Goal: Transaction & Acquisition: Purchase product/service

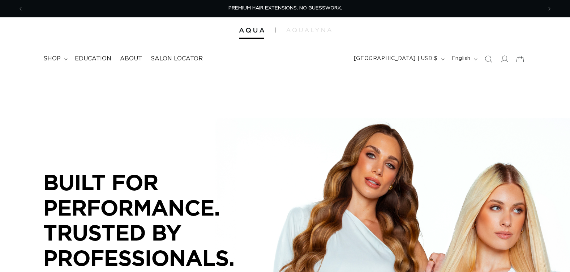
click at [489, 59] on icon "Search" at bounding box center [488, 58] width 7 height 7
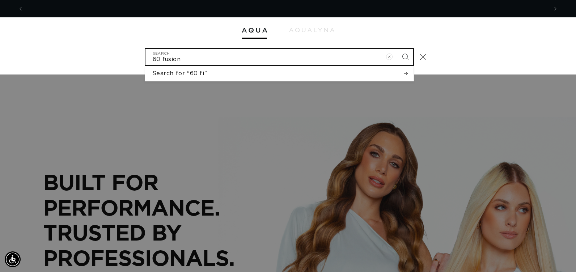
scroll to position [0, 524]
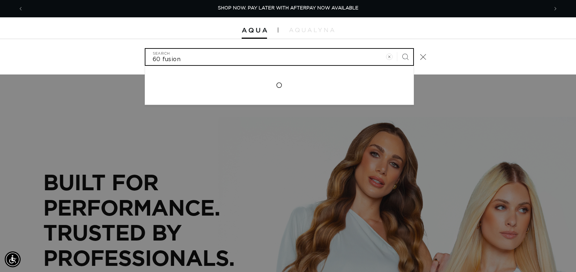
type input "60 fusion"
click at [397, 49] on button "Search" at bounding box center [405, 57] width 16 height 16
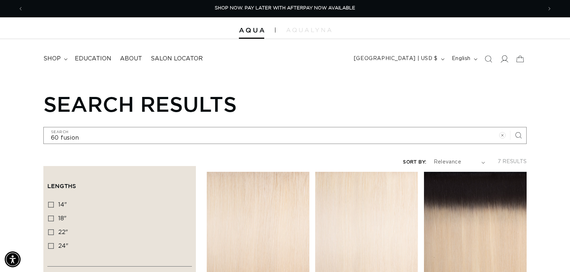
click at [505, 57] on icon at bounding box center [504, 59] width 8 height 8
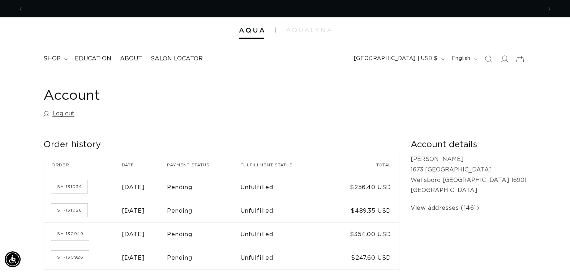
scroll to position [0, 519]
click at [503, 59] on icon at bounding box center [505, 58] width 8 height 7
click at [489, 58] on icon "Search" at bounding box center [488, 59] width 8 height 8
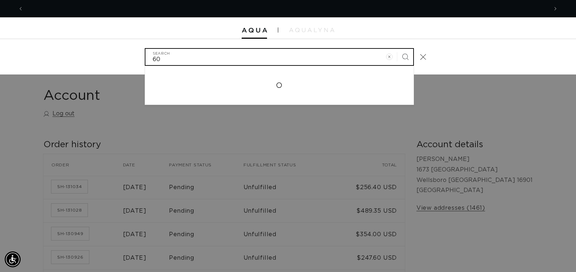
scroll to position [0, 1048]
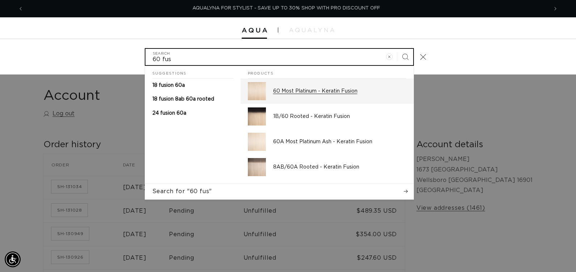
type input "60 fus"
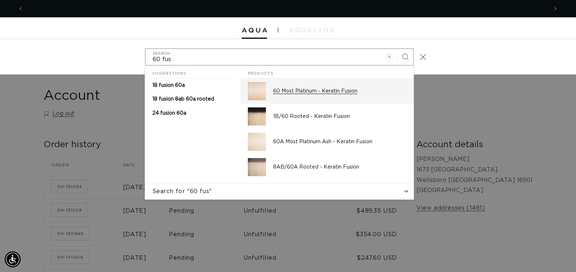
scroll to position [0, 0]
click at [310, 91] on p "60 Most Platinum - Keratin Fusion" at bounding box center [339, 91] width 133 height 7
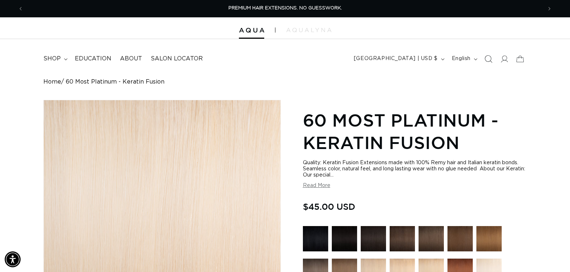
click at [489, 58] on icon "Search" at bounding box center [488, 59] width 8 height 8
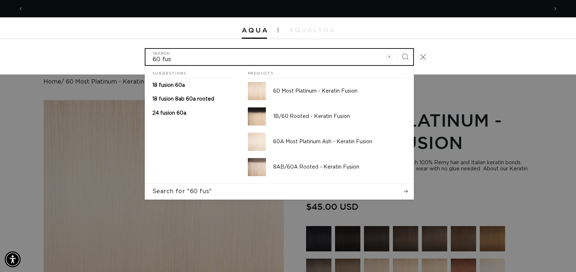
scroll to position [0, 1048]
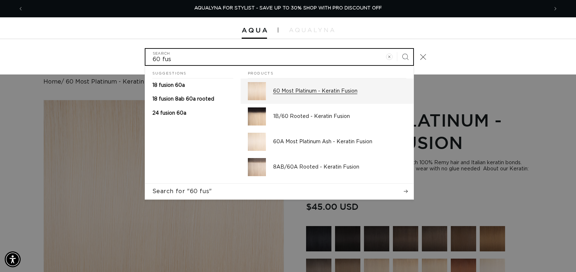
type input "60 fus"
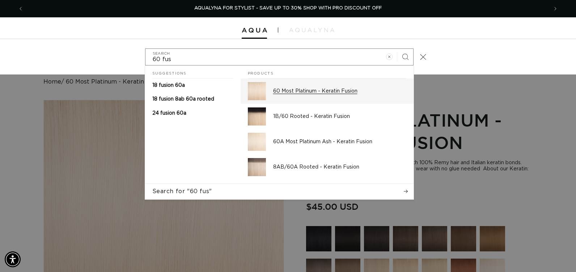
click at [291, 94] on p "60 Most Platinum - Keratin Fusion" at bounding box center [339, 91] width 133 height 7
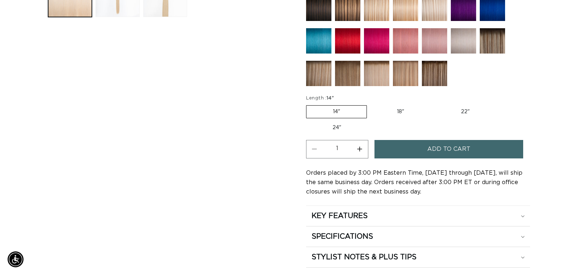
scroll to position [0, 519]
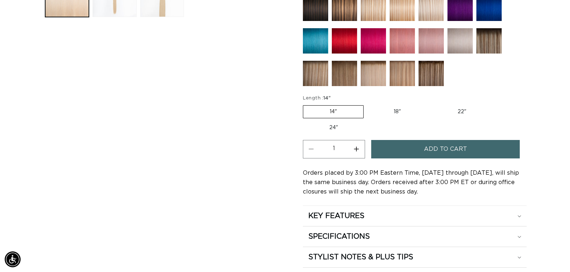
click at [463, 152] on span "Add to cart" at bounding box center [445, 149] width 43 height 18
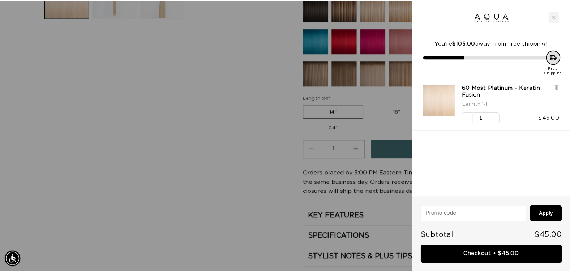
scroll to position [0, 0]
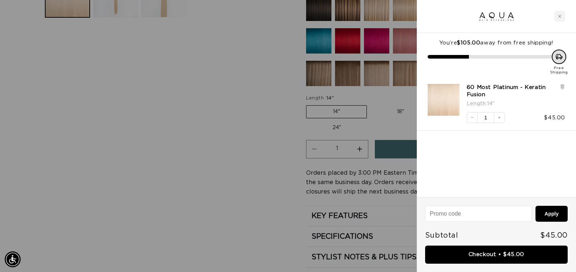
click at [265, 135] on div at bounding box center [288, 136] width 576 height 272
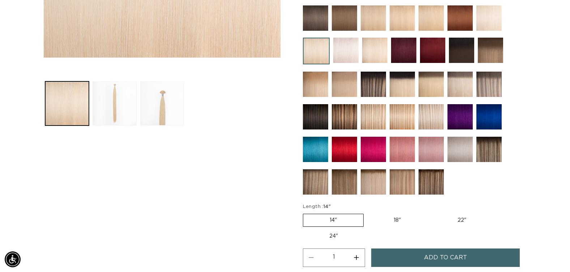
scroll to position [0, 519]
click at [404, 56] on img at bounding box center [403, 50] width 25 height 25
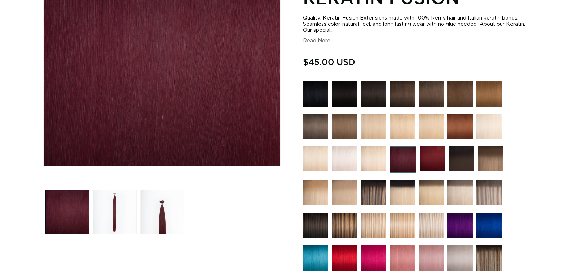
scroll to position [325, 0]
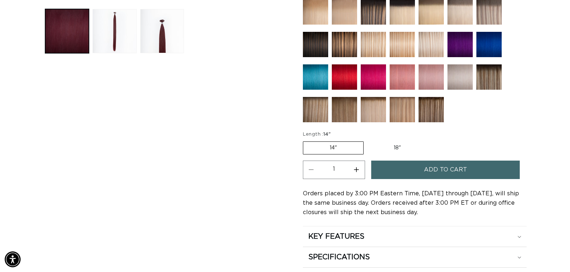
click at [393, 148] on label "18" Variant sold out or unavailable" at bounding box center [397, 148] width 60 height 12
click at [368, 140] on input "18" Variant sold out or unavailable" at bounding box center [367, 140] width 0 height 0
radio input "true"
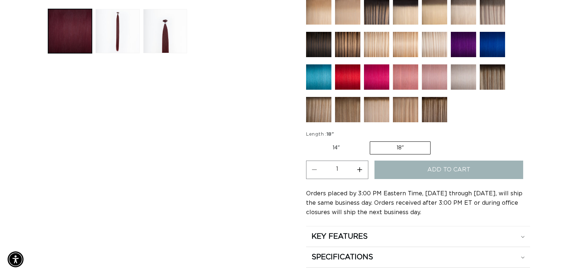
scroll to position [0, 519]
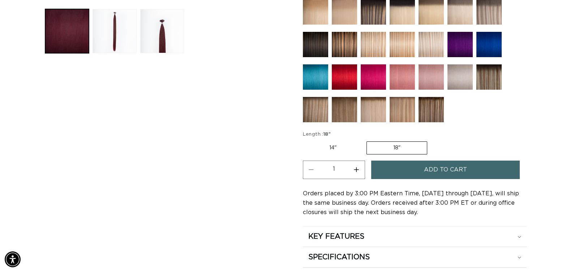
click at [422, 174] on button "Add to cart" at bounding box center [445, 170] width 149 height 18
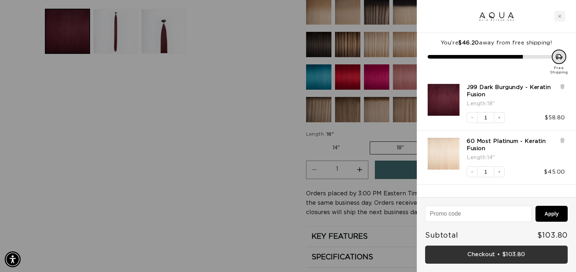
scroll to position [0, 1048]
click at [475, 249] on link "Checkout • $103.80" at bounding box center [496, 254] width 142 height 18
